Goal: Check status: Check status

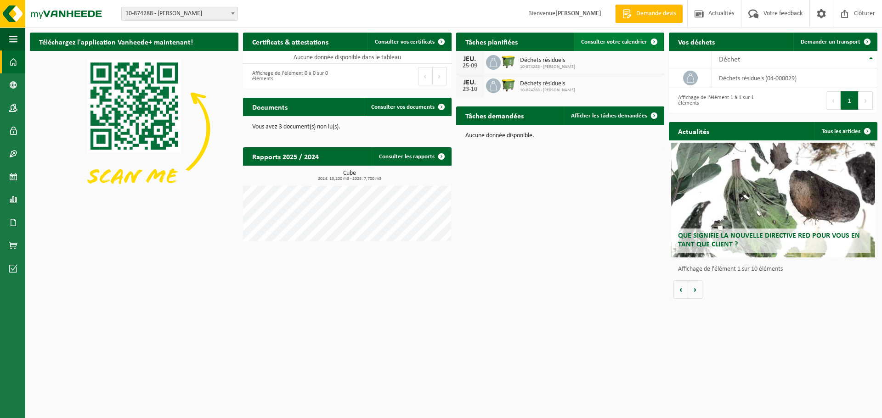
click at [605, 39] on span "Consulter votre calendrier" at bounding box center [614, 42] width 66 height 6
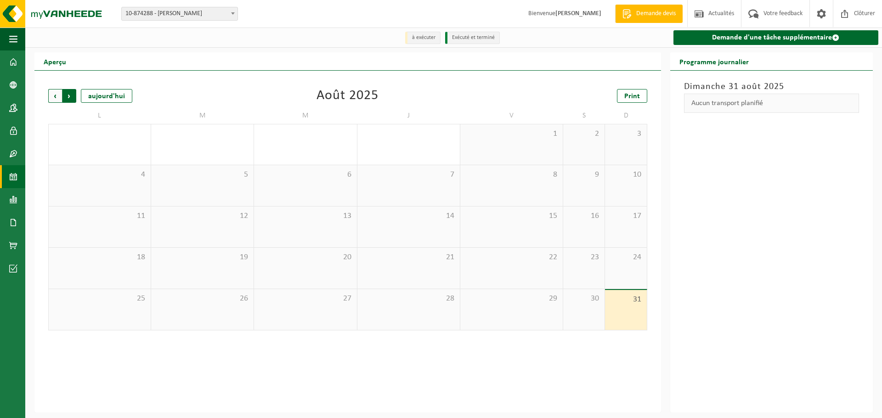
click at [52, 96] on span "Précédent" at bounding box center [55, 96] width 14 height 14
click at [66, 96] on span "Suivant" at bounding box center [69, 96] width 14 height 14
click at [55, 96] on span "Précédent" at bounding box center [55, 96] width 14 height 14
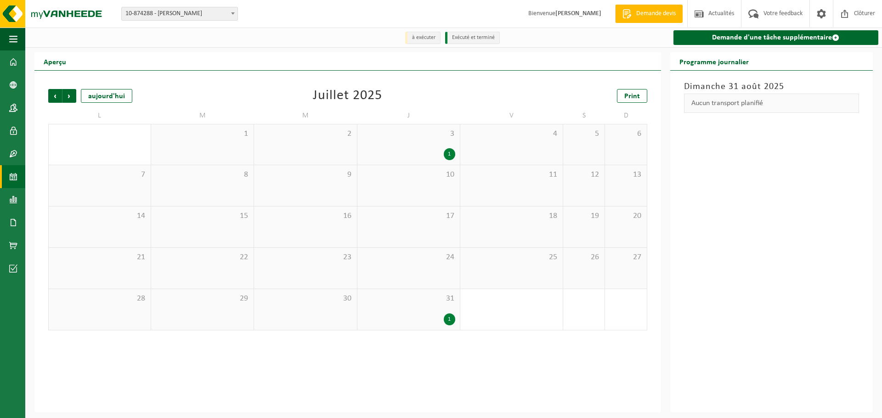
click at [55, 96] on span "Précédent" at bounding box center [55, 96] width 14 height 14
click at [69, 97] on span "Suivant" at bounding box center [69, 96] width 14 height 14
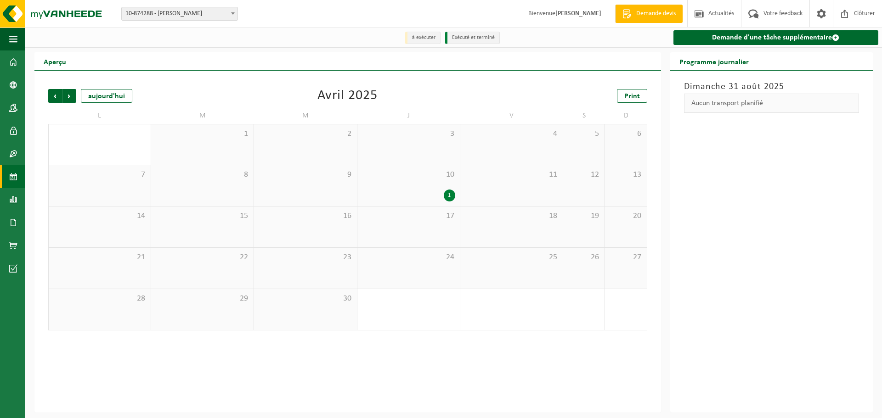
click at [69, 97] on span "Suivant" at bounding box center [69, 96] width 14 height 14
